Goal: Task Accomplishment & Management: Manage account settings

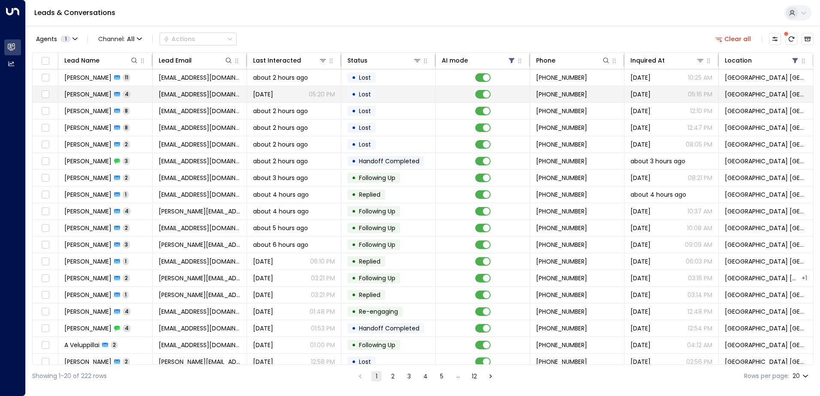
click at [152, 91] on td "[PERSON_NAME] 4" at bounding box center [105, 94] width 94 height 16
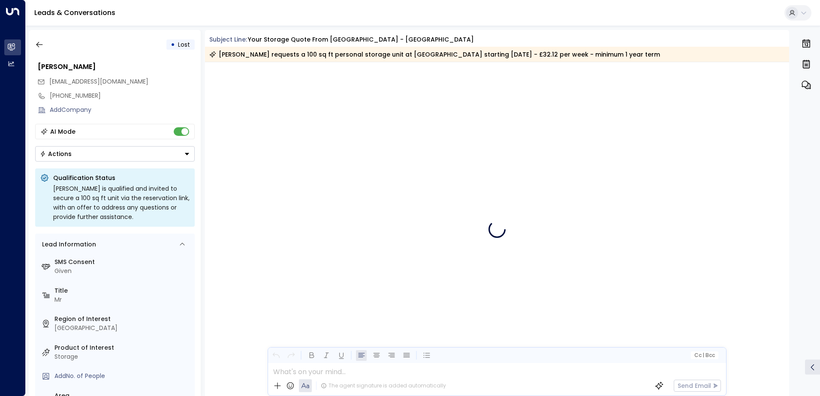
scroll to position [1091, 0]
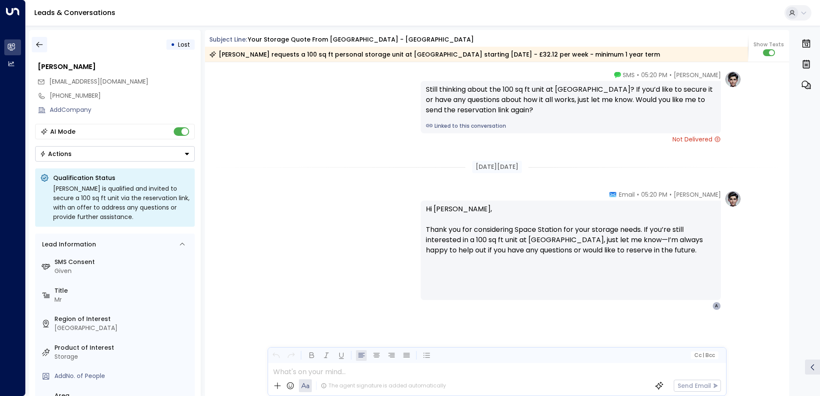
click at [41, 47] on icon "button" at bounding box center [39, 44] width 9 height 9
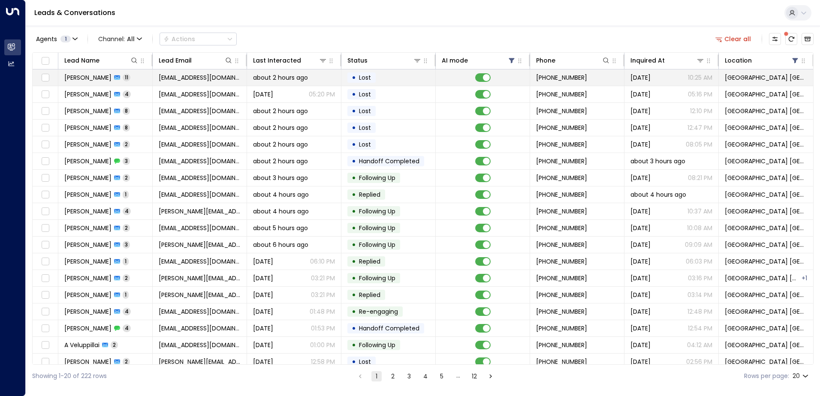
click at [177, 83] on td "[EMAIL_ADDRESS][DOMAIN_NAME]" at bounding box center [200, 78] width 94 height 16
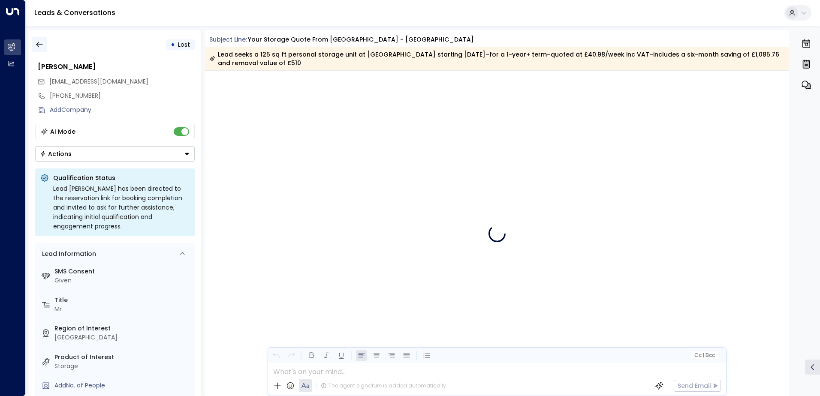
scroll to position [5010, 0]
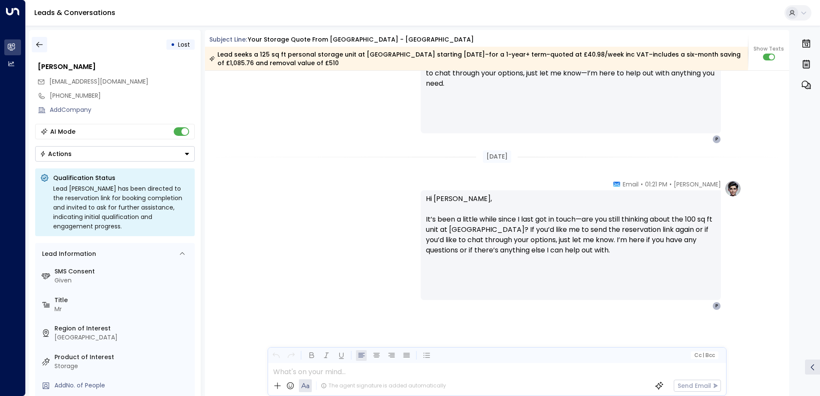
click at [42, 48] on icon "button" at bounding box center [39, 44] width 9 height 9
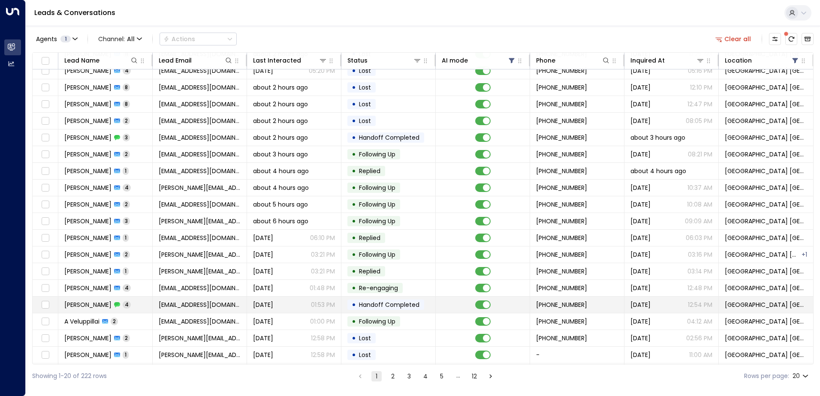
scroll to position [42, 0]
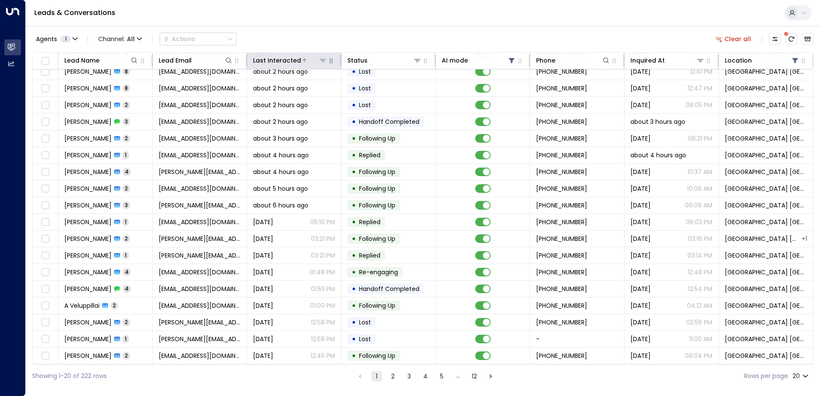
click at [301, 63] on div at bounding box center [314, 60] width 26 height 9
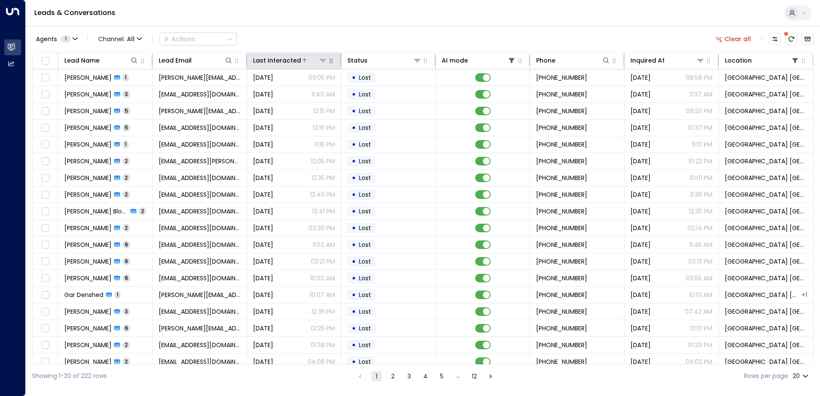
click at [302, 56] on div "Last Interacted" at bounding box center [290, 60] width 74 height 10
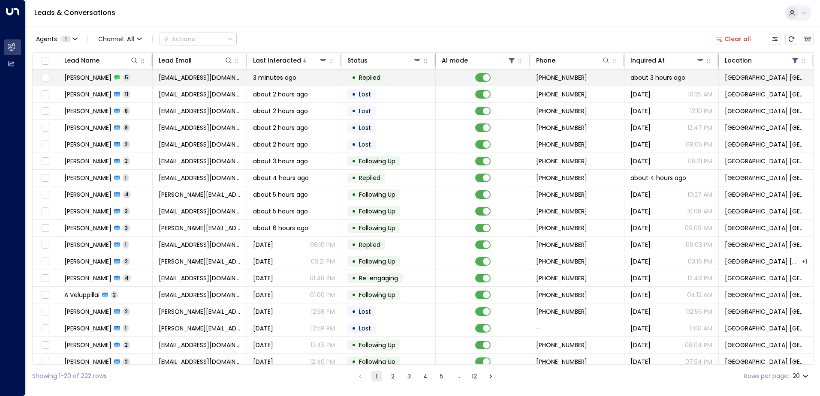
click at [264, 80] on span "3 minutes ago" at bounding box center [274, 77] width 43 height 9
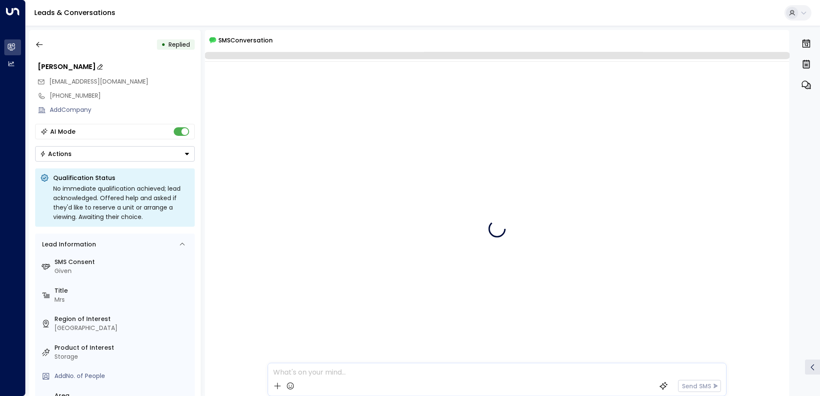
scroll to position [64, 0]
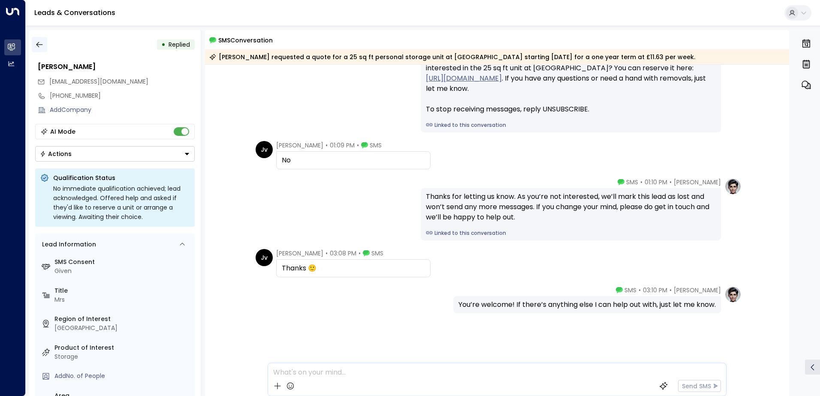
click at [41, 45] on icon "button" at bounding box center [39, 44] width 9 height 9
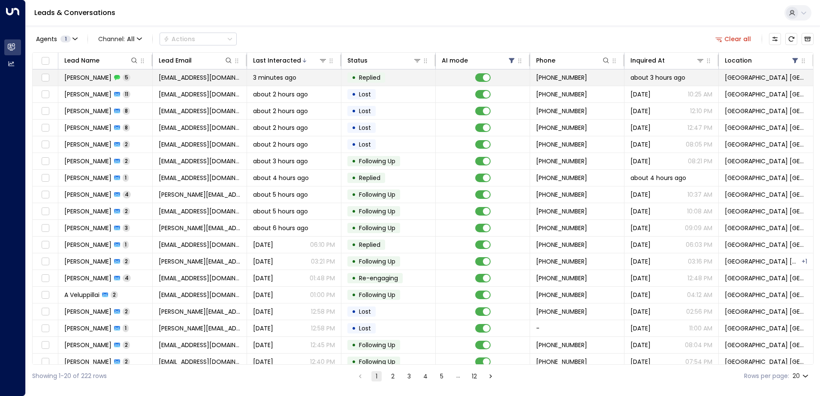
click at [279, 79] on span "3 minutes ago" at bounding box center [274, 77] width 43 height 9
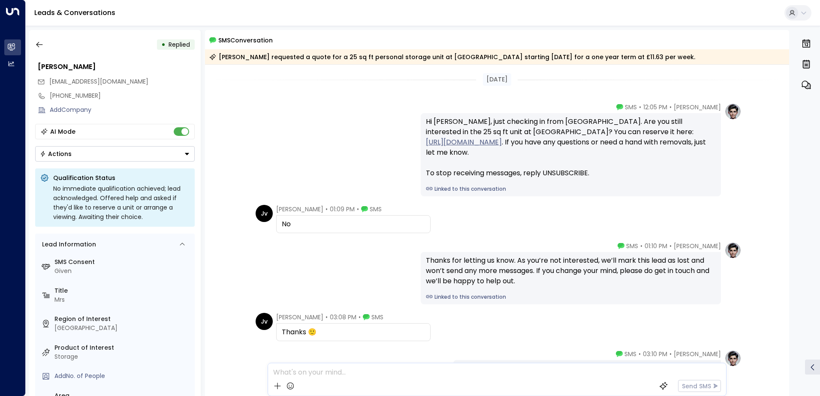
scroll to position [67, 0]
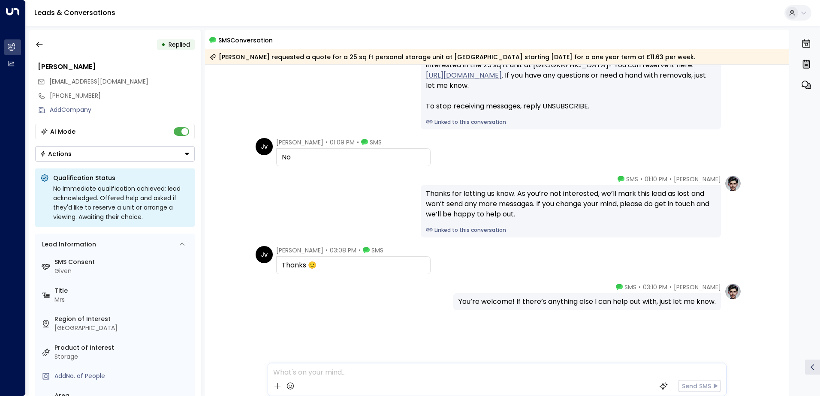
click at [85, 150] on button "Actions" at bounding box center [115, 153] width 160 height 15
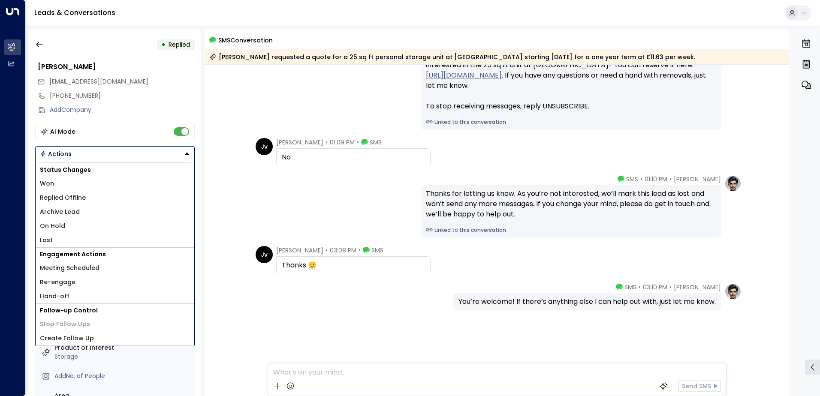
click at [48, 236] on li "Lost" at bounding box center [115, 240] width 159 height 14
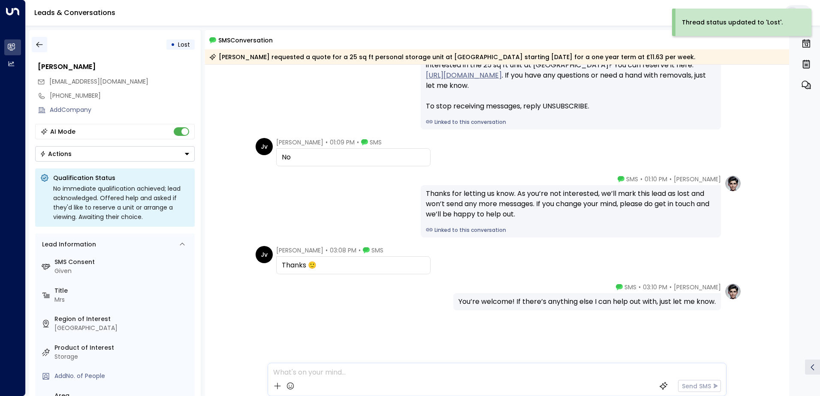
click at [38, 45] on icon "button" at bounding box center [39, 45] width 6 height 6
